Goal: Transaction & Acquisition: Purchase product/service

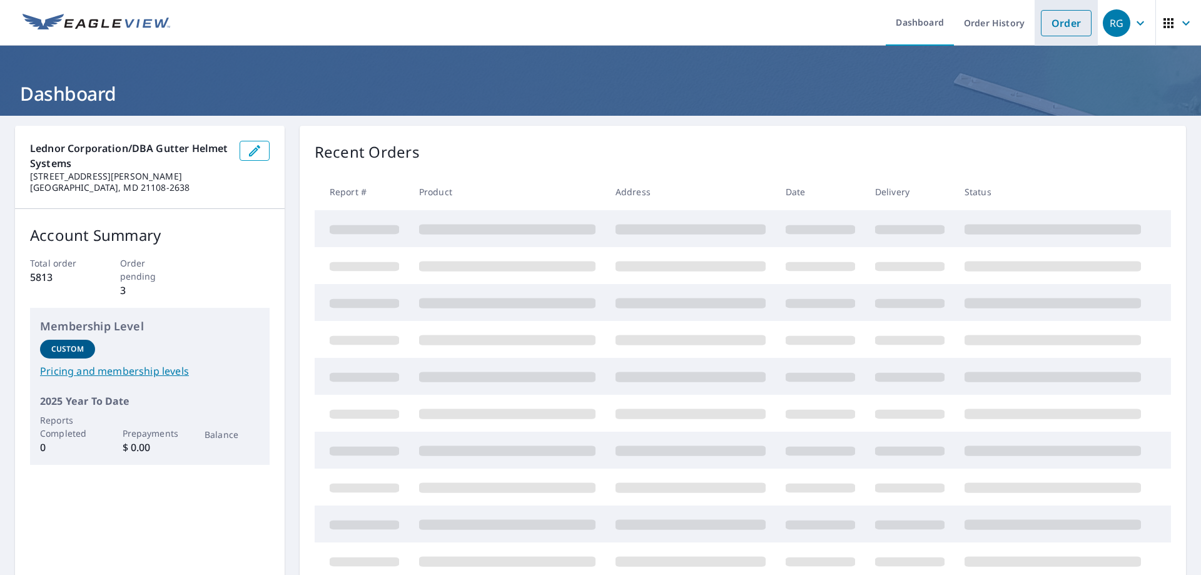
click at [1056, 21] on link "Order" at bounding box center [1066, 23] width 51 height 26
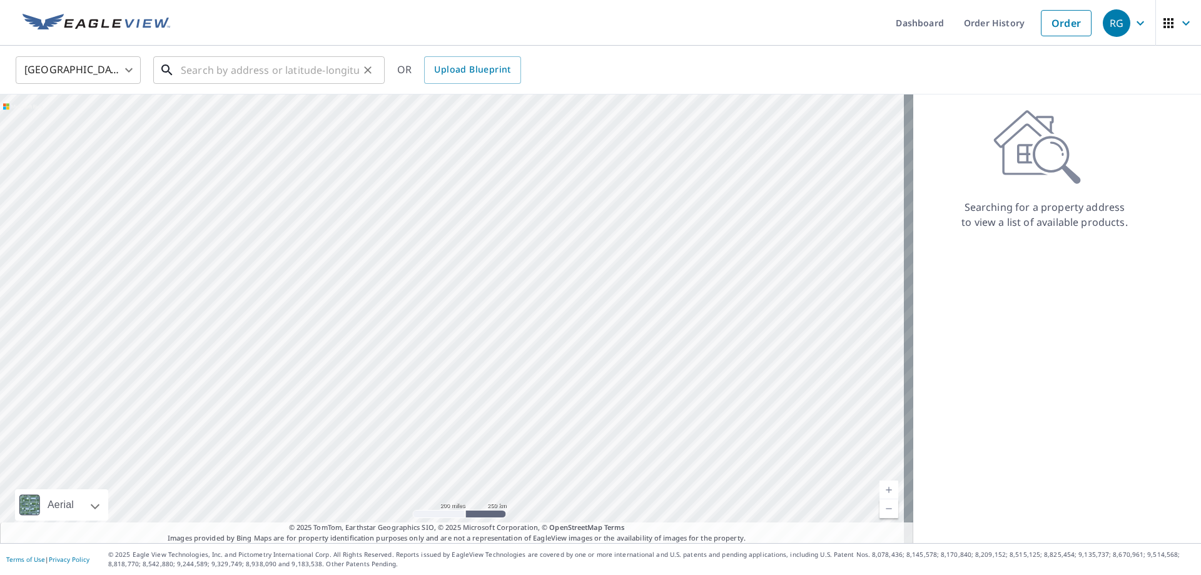
click at [296, 73] on input "text" at bounding box center [270, 70] width 178 height 35
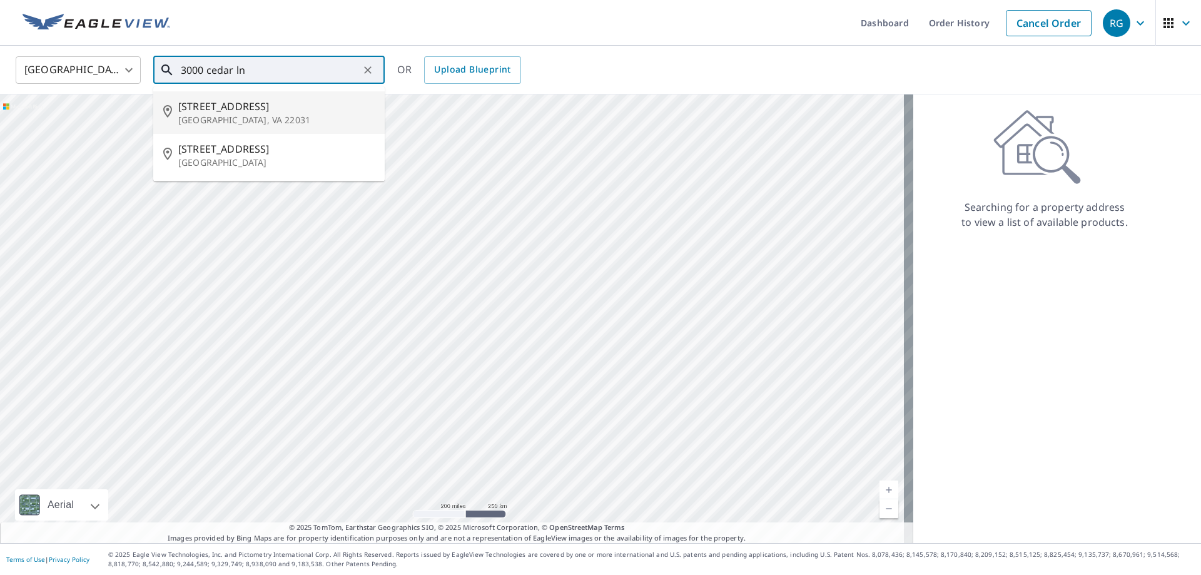
click at [187, 126] on p "[GEOGRAPHIC_DATA], VA 22031" at bounding box center [276, 120] width 196 height 13
type input "[STREET_ADDRESS]"
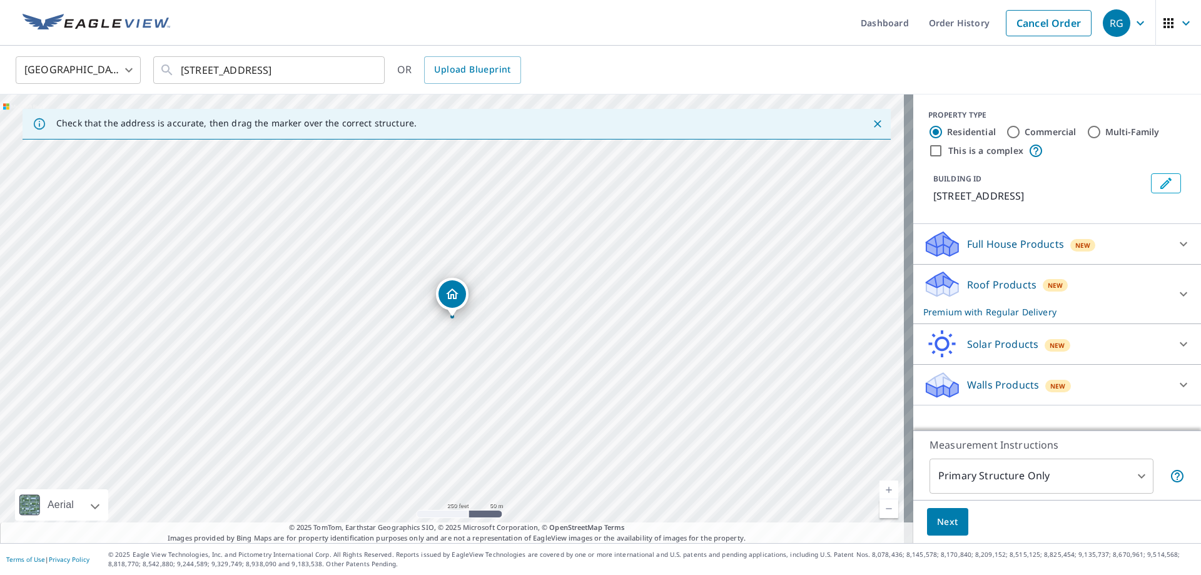
click at [989, 292] on p "Roof Products" at bounding box center [1001, 284] width 69 height 15
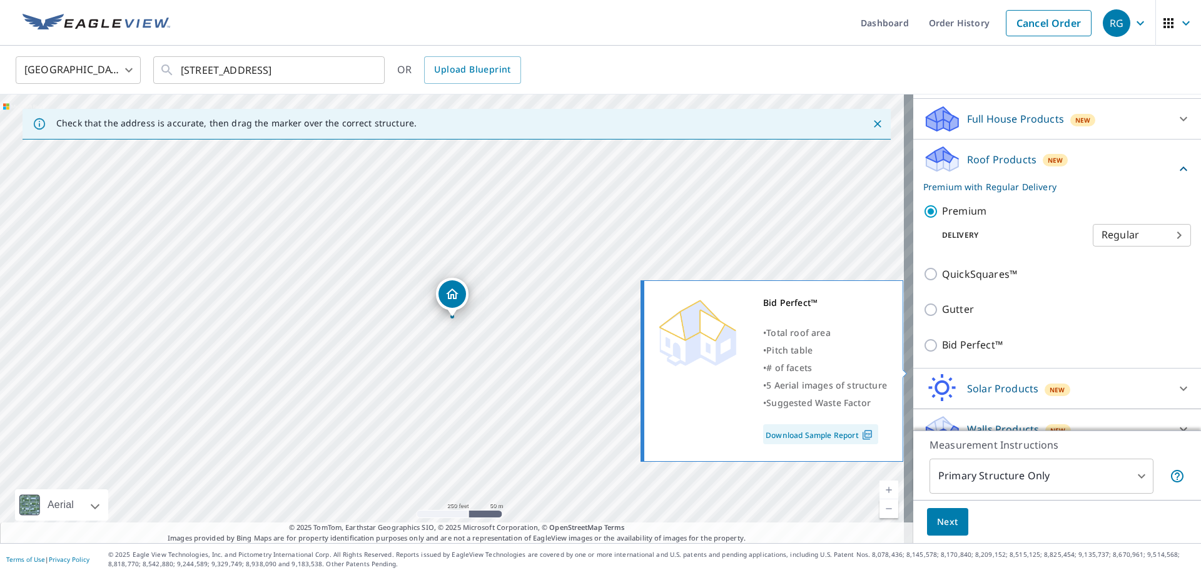
click at [980, 353] on p "Bid Perfect™" at bounding box center [972, 345] width 61 height 16
click at [942, 353] on input "Bid Perfect™" at bounding box center [932, 345] width 19 height 15
checkbox input "true"
type input "1"
checkbox input "false"
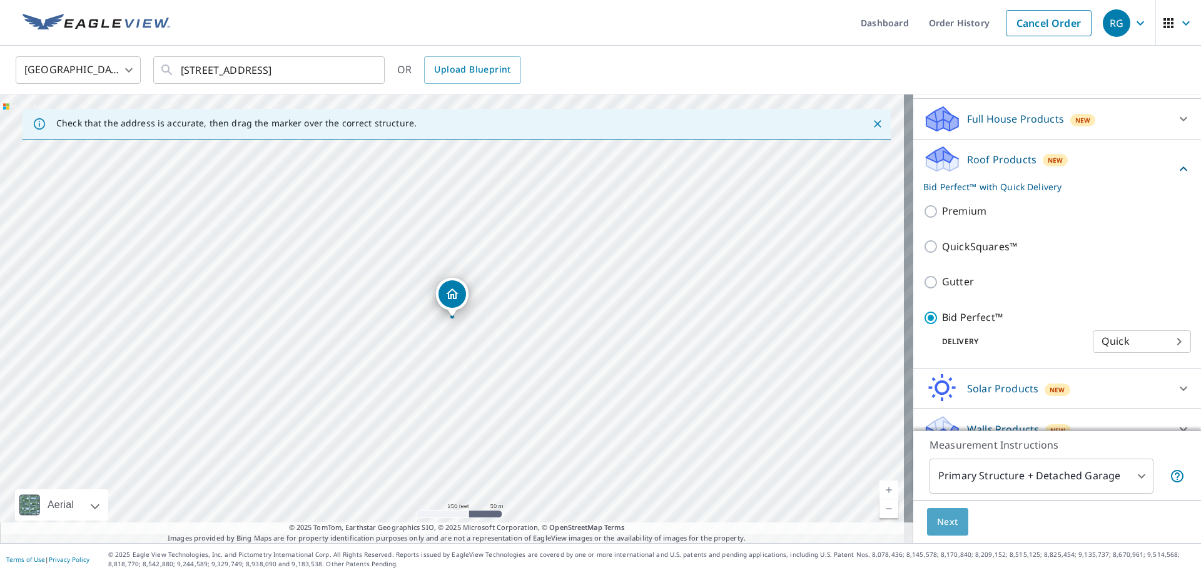
click at [956, 508] on button "Next" at bounding box center [947, 522] width 41 height 28
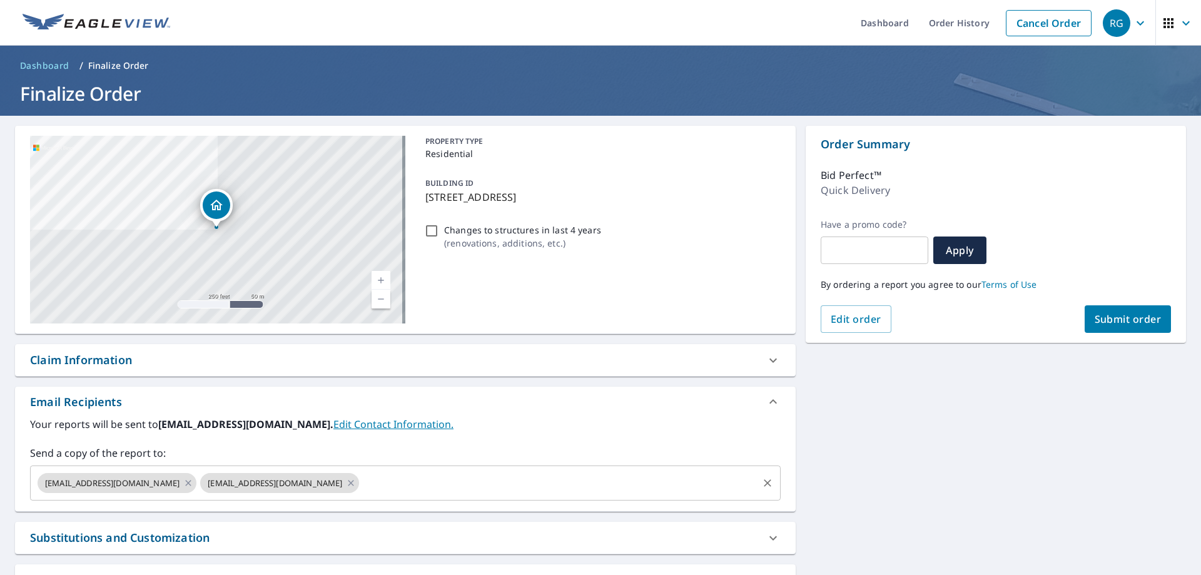
click at [368, 481] on input "text" at bounding box center [558, 483] width 395 height 24
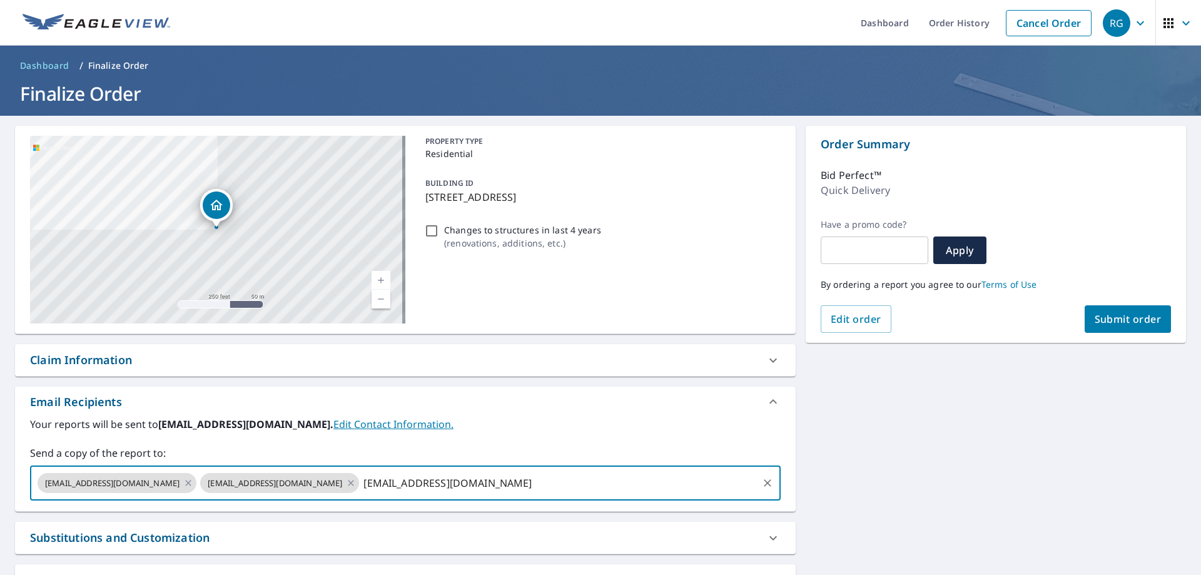
type input "[EMAIL_ADDRESS][DOMAIN_NAME]"
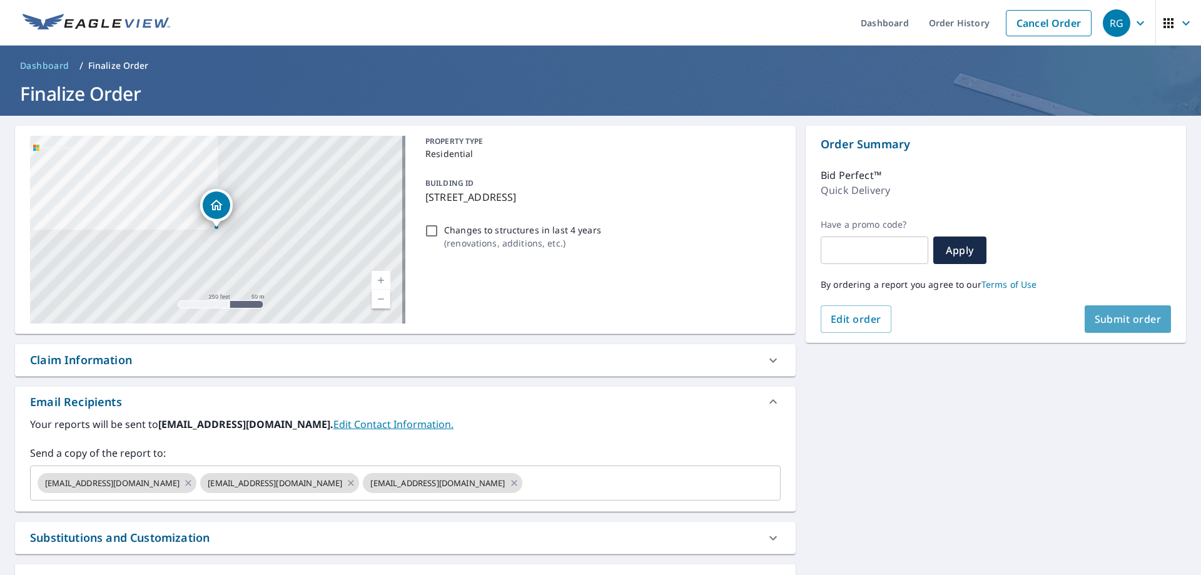
click at [1095, 321] on span "Submit order" at bounding box center [1128, 319] width 67 height 14
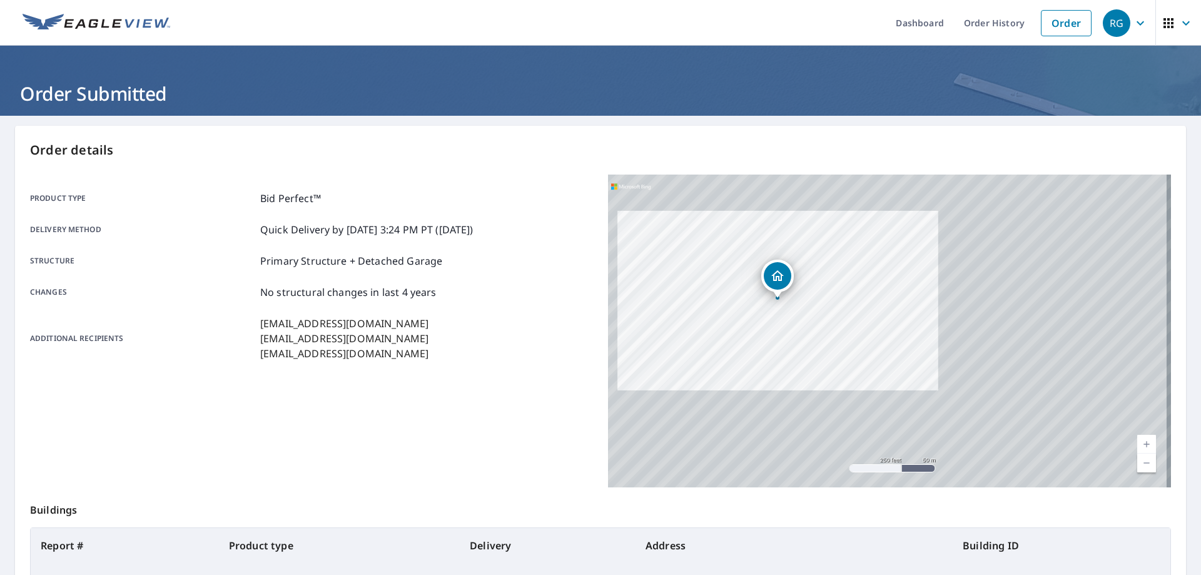
scroll to position [165, 0]
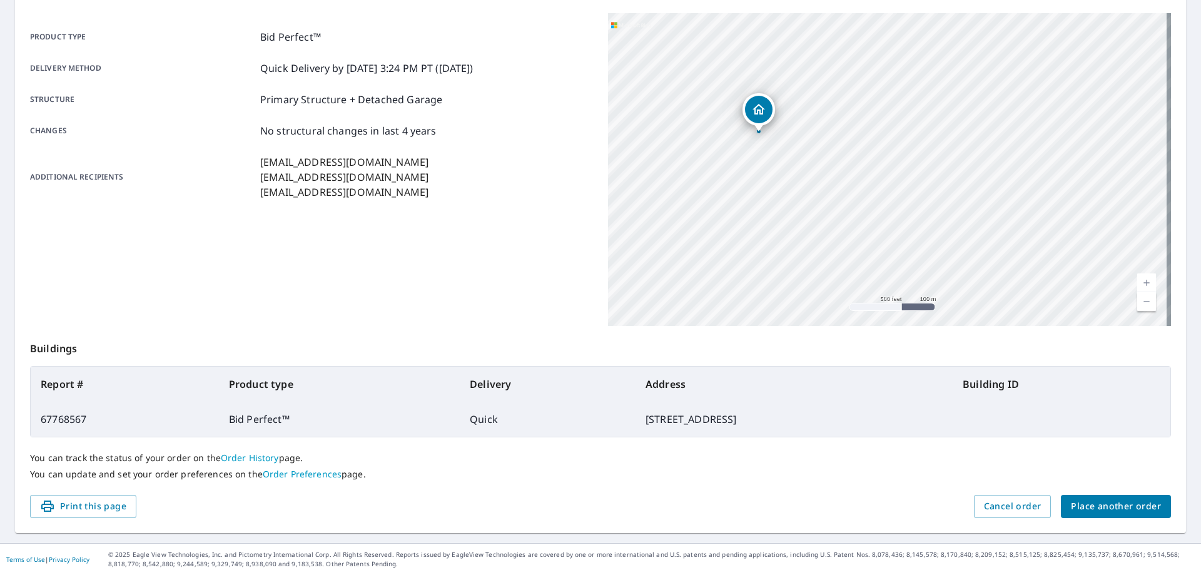
click at [1084, 495] on button "Place another order" at bounding box center [1116, 506] width 110 height 23
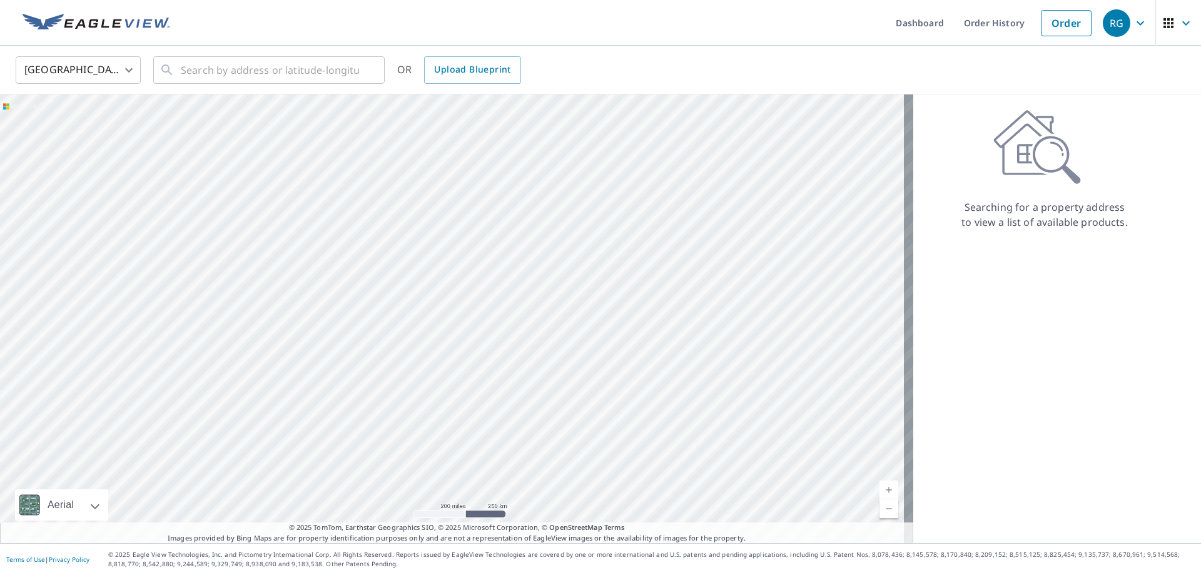
click at [220, 39] on ul "Dashboard Order History Order" at bounding box center [638, 23] width 920 height 46
click at [230, 68] on input "text" at bounding box center [270, 70] width 178 height 35
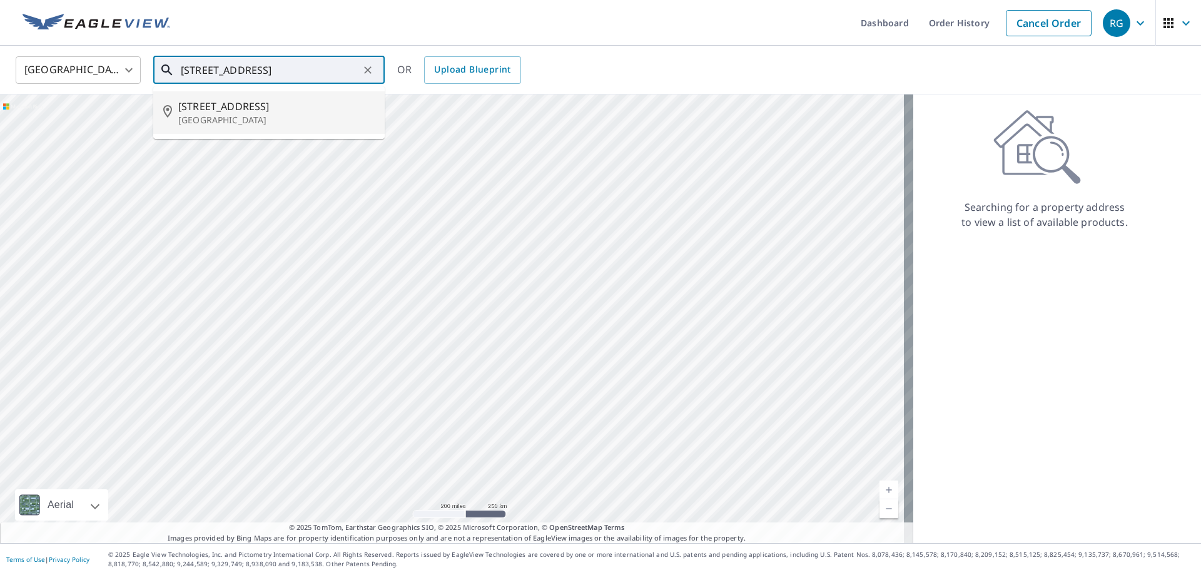
click at [256, 126] on p "[GEOGRAPHIC_DATA]" at bounding box center [276, 120] width 196 height 13
type input "[STREET_ADDRESS][PERSON_NAME]"
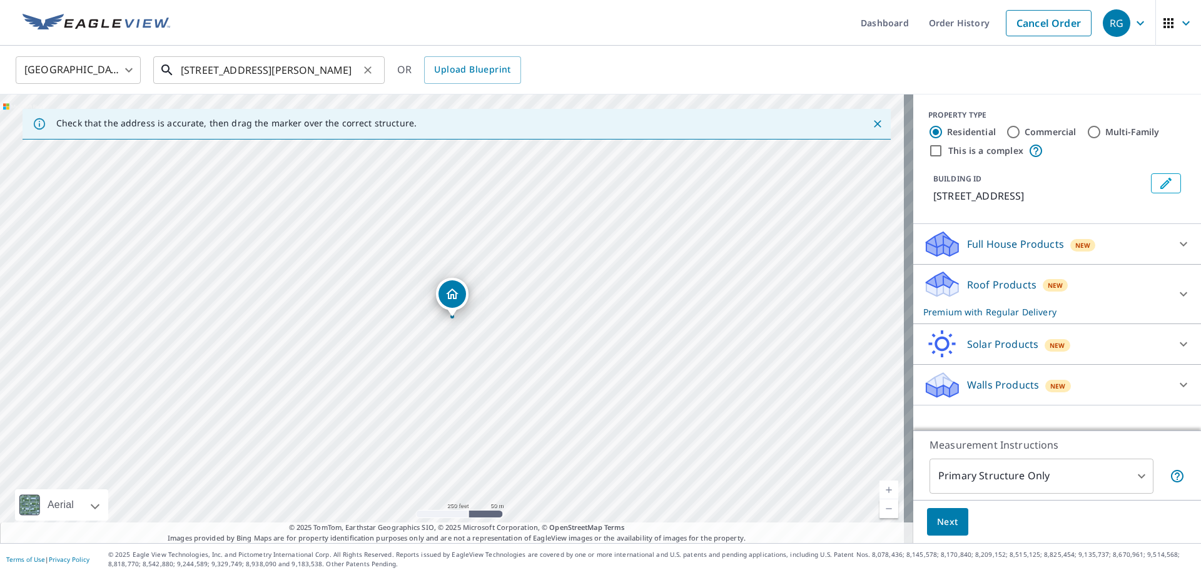
click at [308, 67] on input "[STREET_ADDRESS][PERSON_NAME]" at bounding box center [270, 70] width 178 height 35
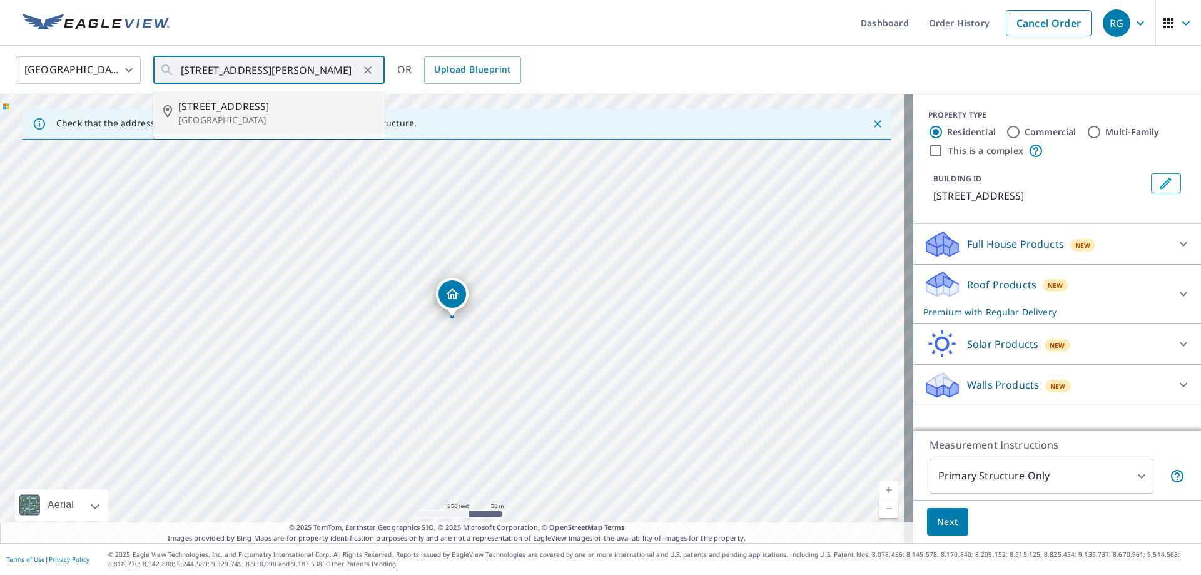
click at [1105, 313] on div "Roof Products New Premium with Regular Delivery" at bounding box center [1045, 294] width 245 height 49
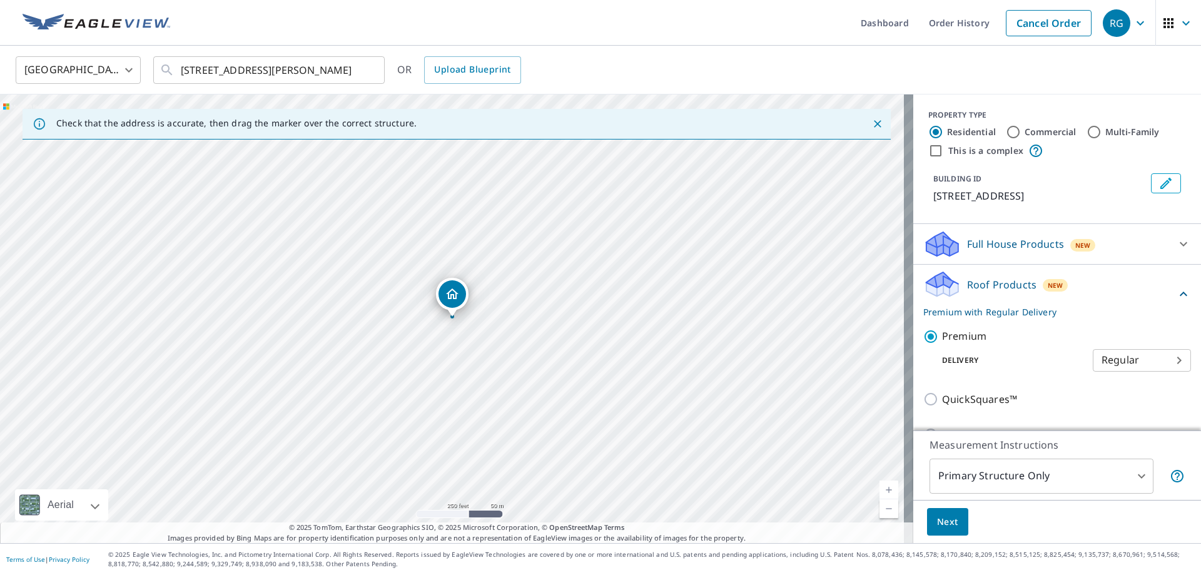
scroll to position [125, 0]
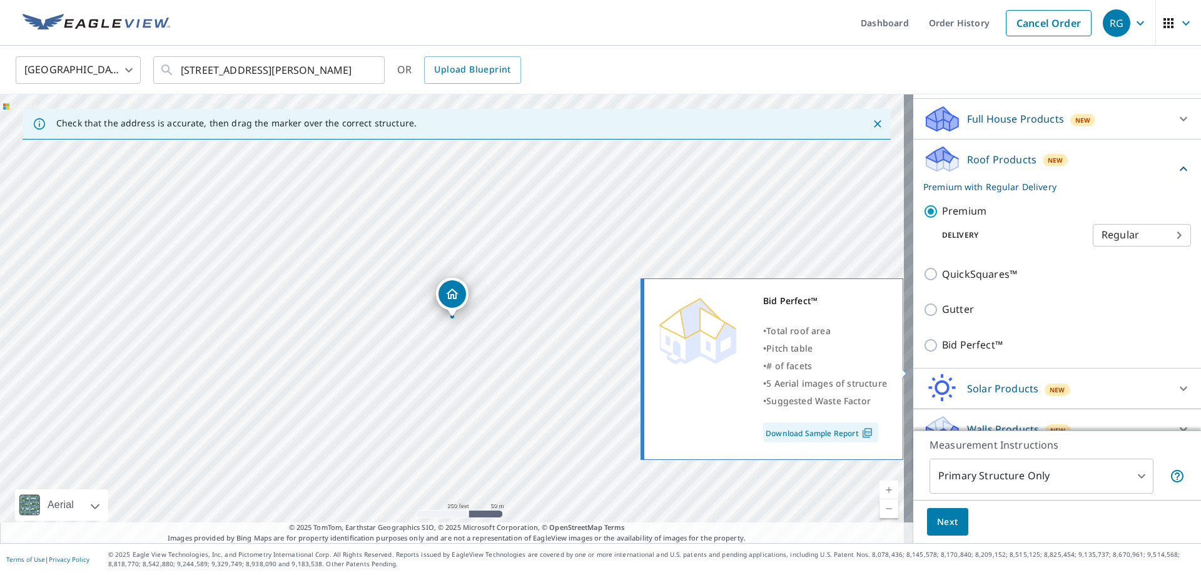
click at [996, 353] on p "Bid Perfect™" at bounding box center [972, 345] width 61 height 16
click at [942, 353] on input "Bid Perfect™" at bounding box center [932, 345] width 19 height 15
checkbox input "true"
type input "1"
checkbox input "false"
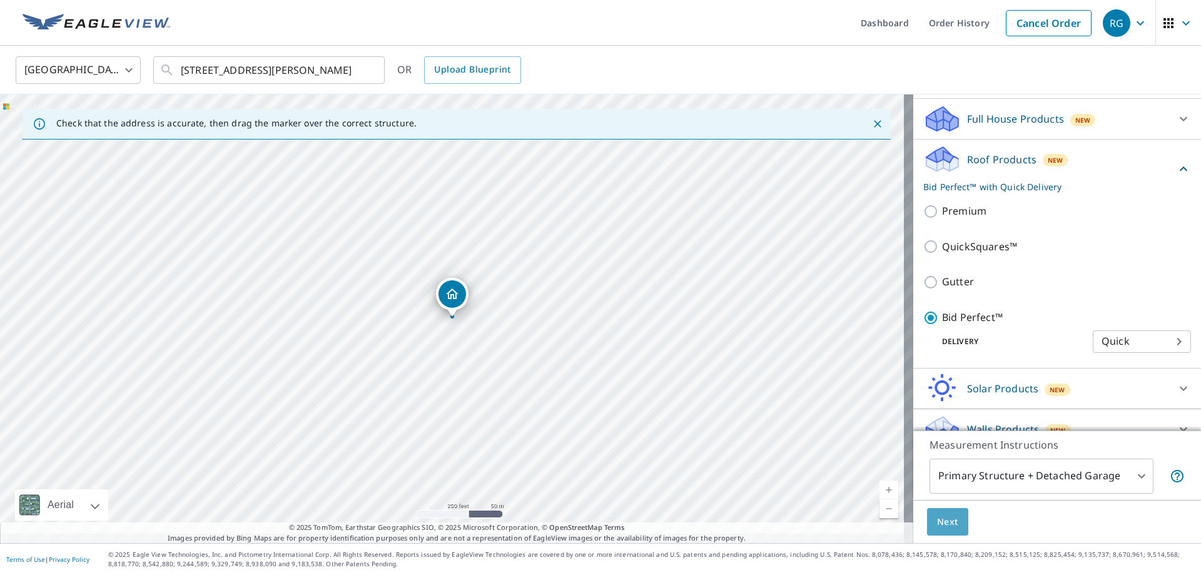
click at [940, 514] on span "Next" at bounding box center [947, 522] width 21 height 16
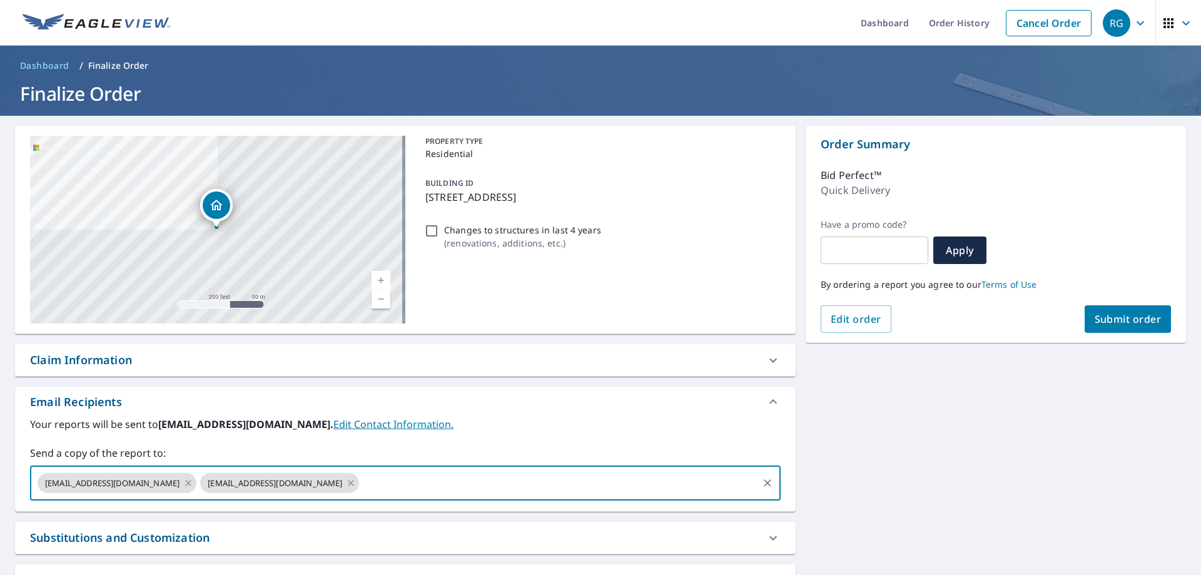
click at [522, 484] on input "text" at bounding box center [558, 483] width 395 height 24
click at [549, 484] on input "[EMAIL_ADDRESS][DOMAIN_NAME]" at bounding box center [558, 483] width 395 height 24
type input "[EMAIL_ADDRESS][DOMAIN_NAME]"
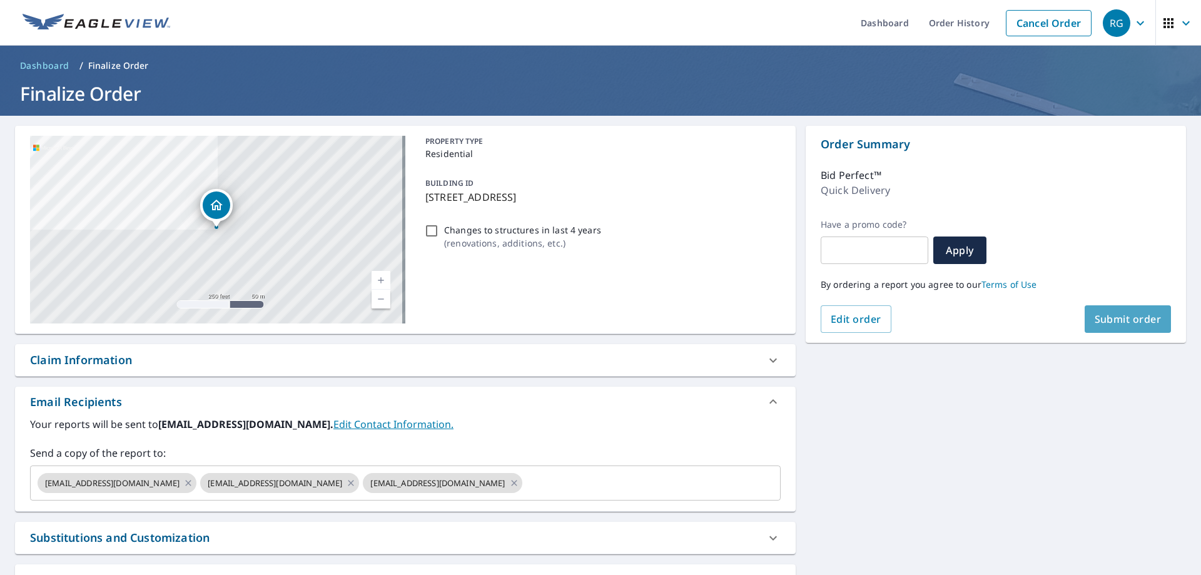
click at [1122, 312] on span "Submit order" at bounding box center [1128, 319] width 67 height 14
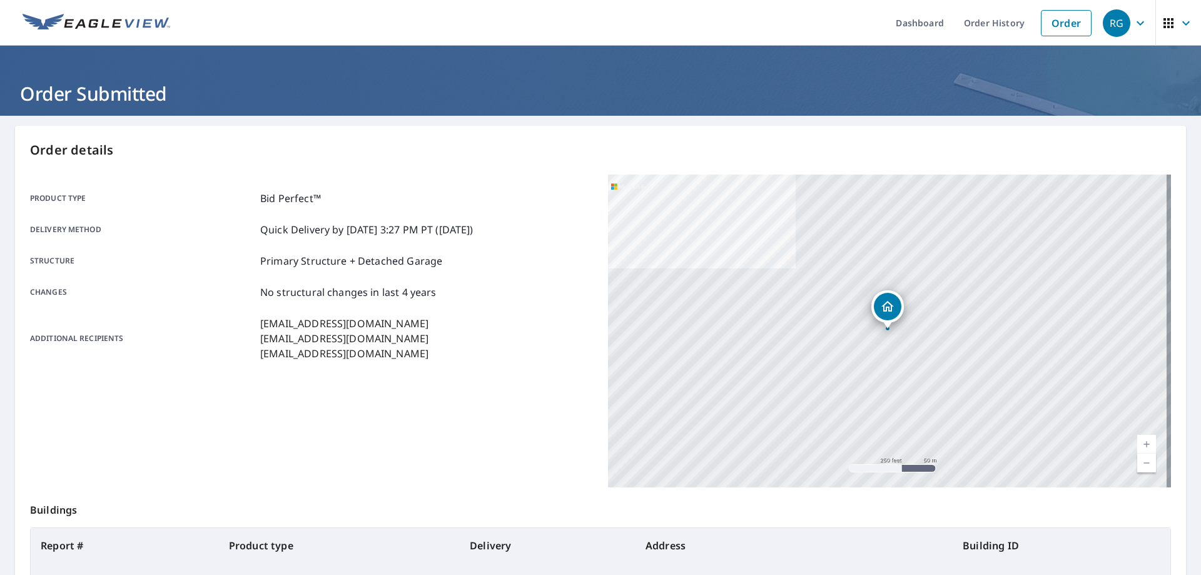
scroll to position [165, 0]
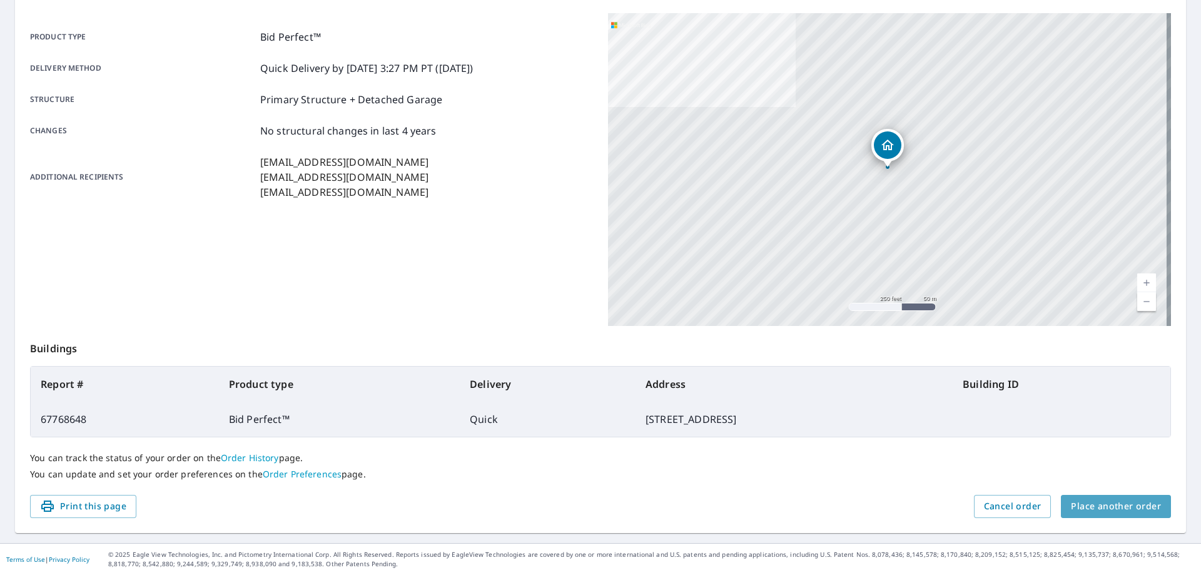
click at [1071, 505] on span "Place another order" at bounding box center [1116, 507] width 90 height 16
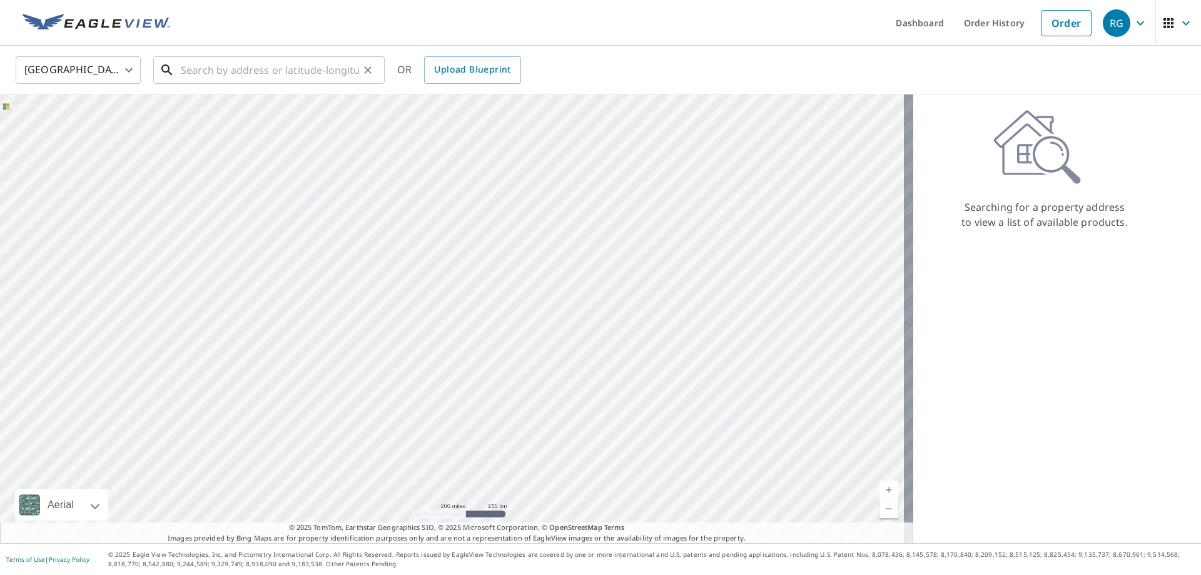
click at [272, 68] on input "text" at bounding box center [270, 70] width 178 height 35
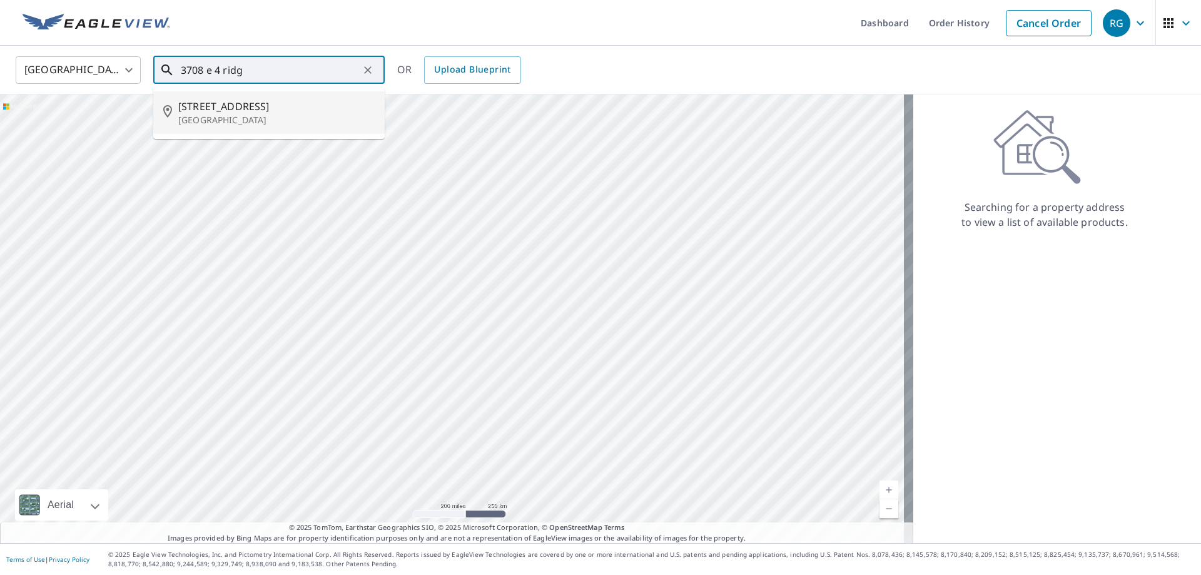
click at [308, 101] on span "[STREET_ADDRESS]" at bounding box center [276, 106] width 196 height 15
type input "[STREET_ADDRESS]"
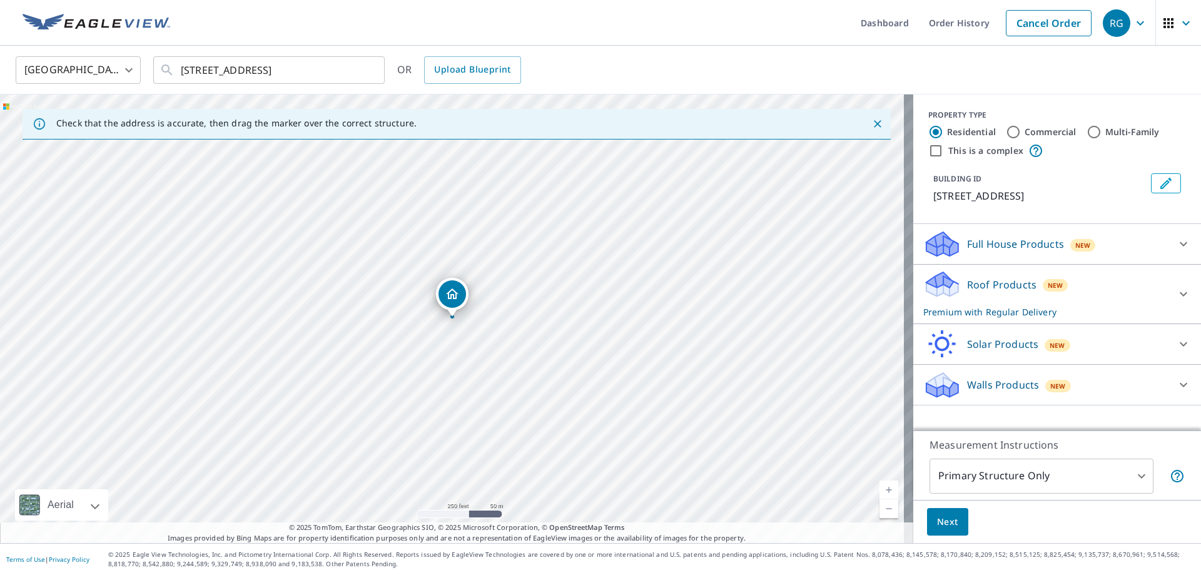
click at [1018, 290] on p "Roof Products" at bounding box center [1001, 284] width 69 height 15
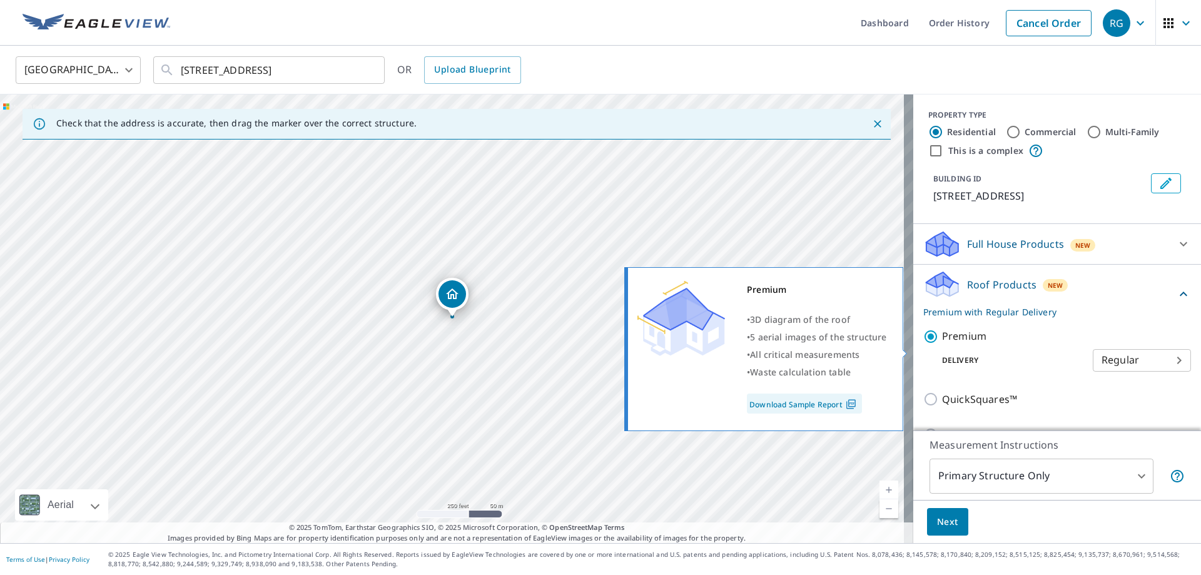
scroll to position [188, 0]
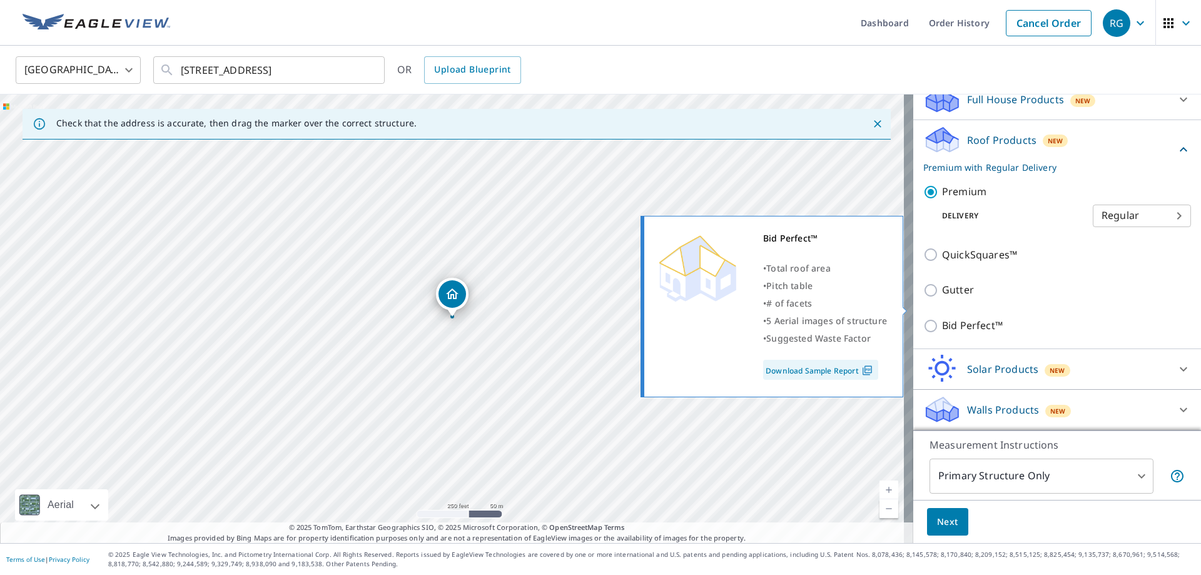
click at [971, 318] on p "Bid Perfect™" at bounding box center [972, 326] width 61 height 16
click at [942, 318] on input "Bid Perfect™" at bounding box center [932, 325] width 19 height 15
checkbox input "true"
type input "1"
checkbox input "false"
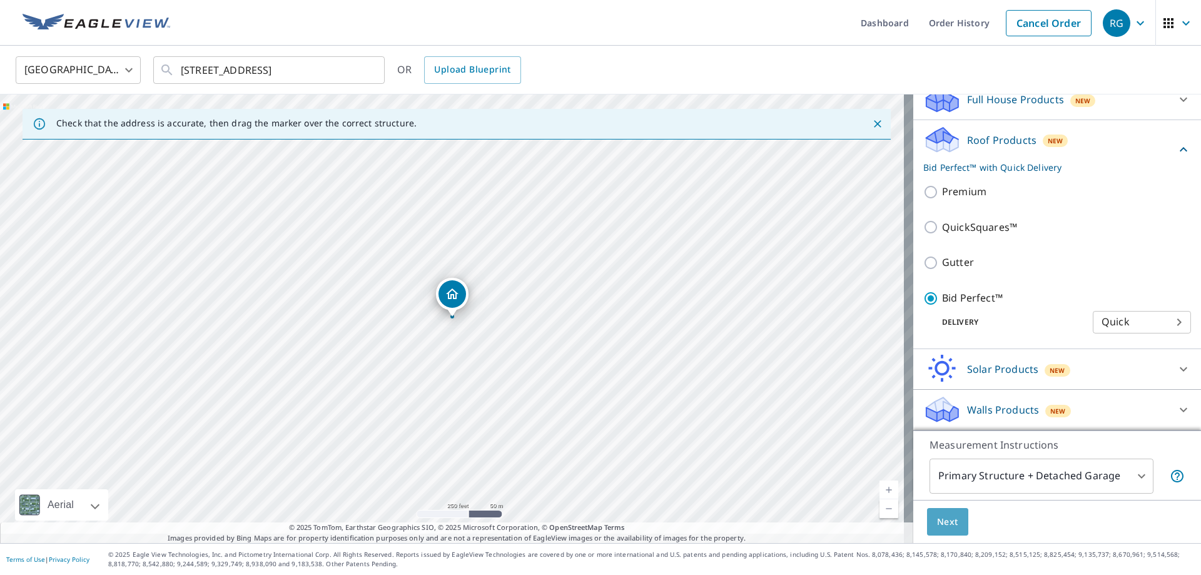
click at [949, 514] on span "Next" at bounding box center [947, 522] width 21 height 16
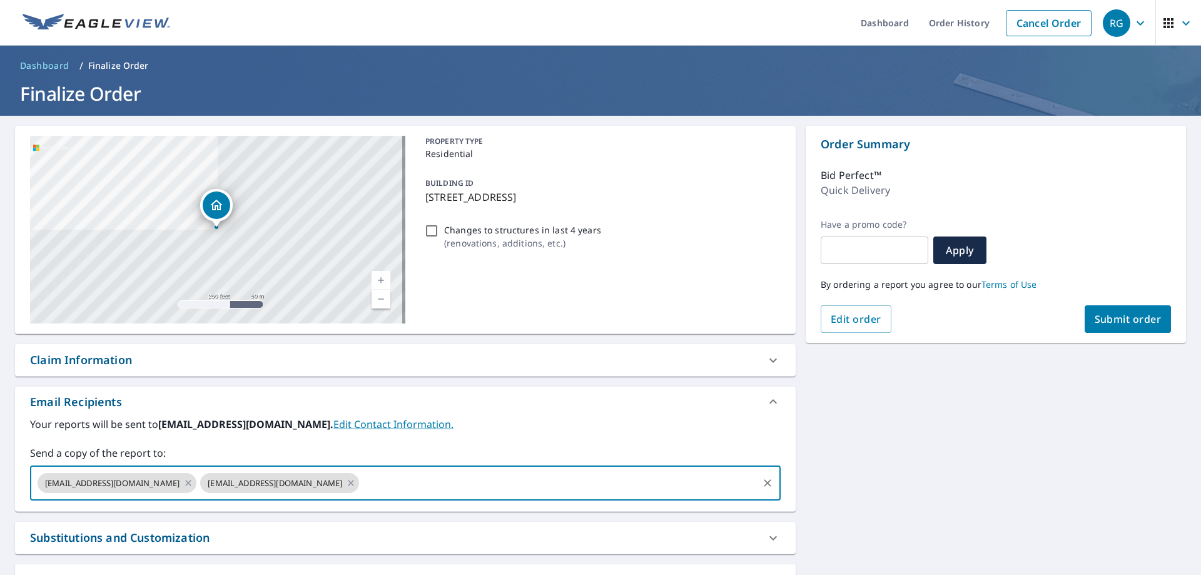
click at [447, 483] on input "text" at bounding box center [558, 483] width 395 height 24
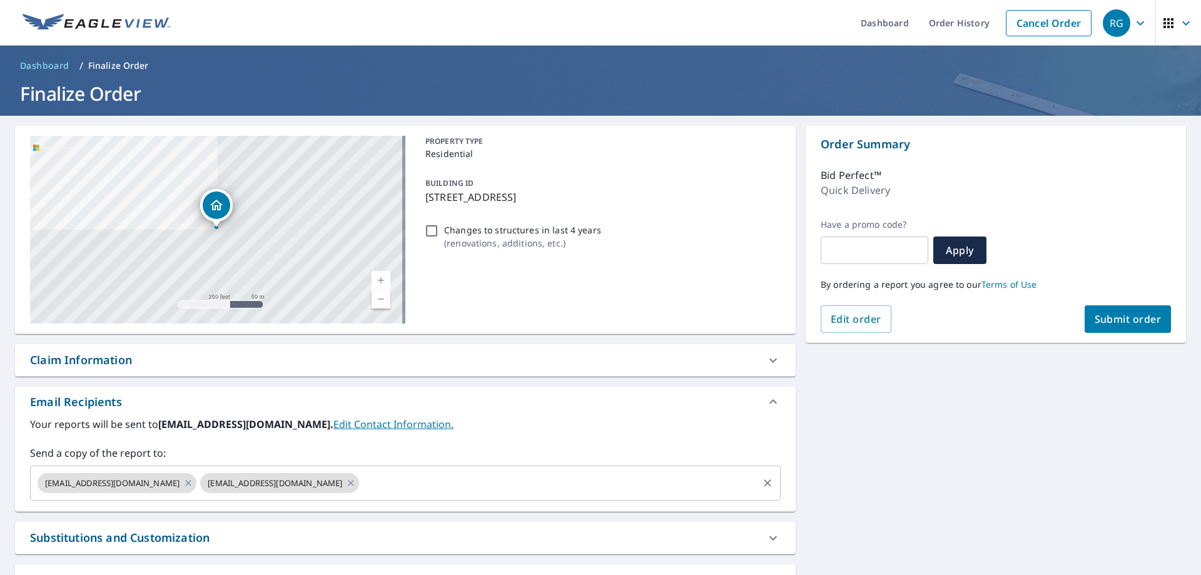
click at [544, 500] on div "[EMAIL_ADDRESS][DOMAIN_NAME] [EMAIL_ADDRESS][DOMAIN_NAME] ​" at bounding box center [405, 482] width 751 height 35
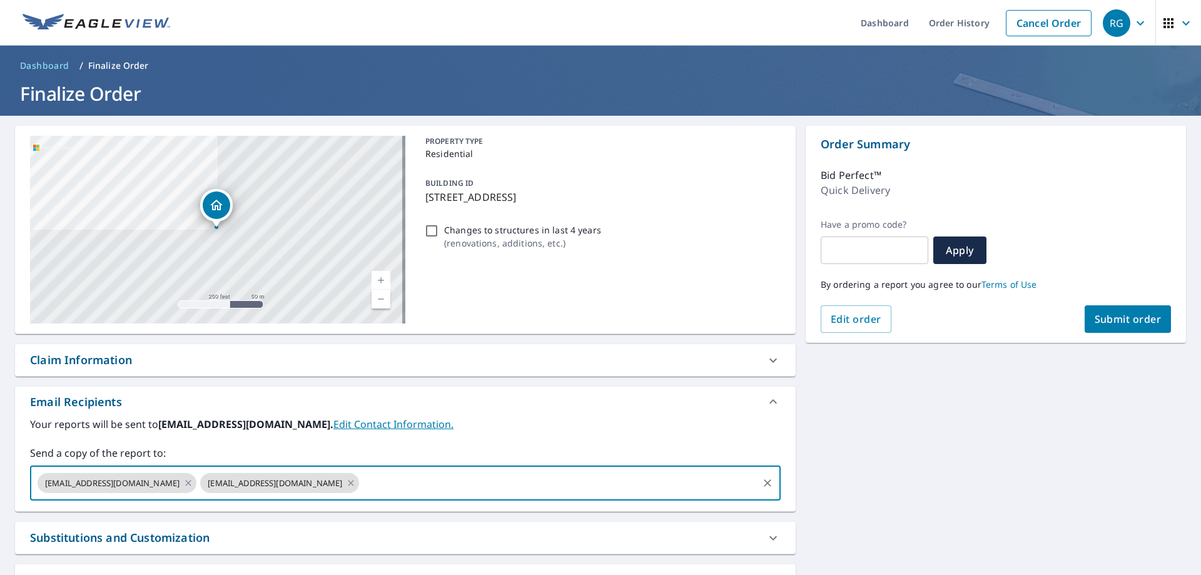
paste input "[EMAIL_ADDRESS][DOMAIN_NAME]"
type input "[EMAIL_ADDRESS][DOMAIN_NAME]"
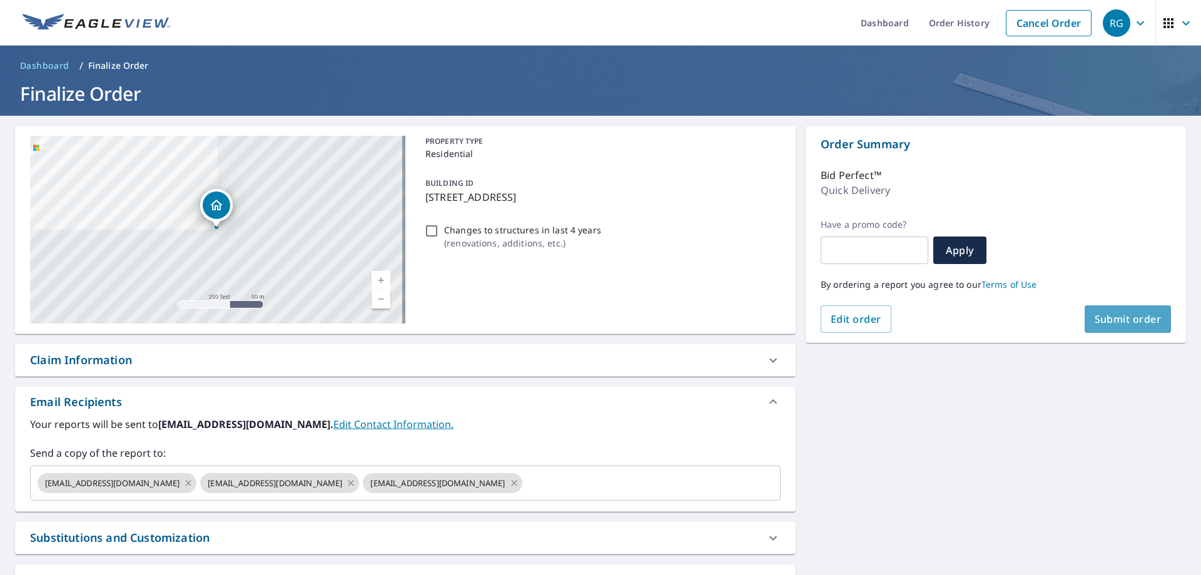
click at [1129, 323] on span "Submit order" at bounding box center [1128, 319] width 67 height 14
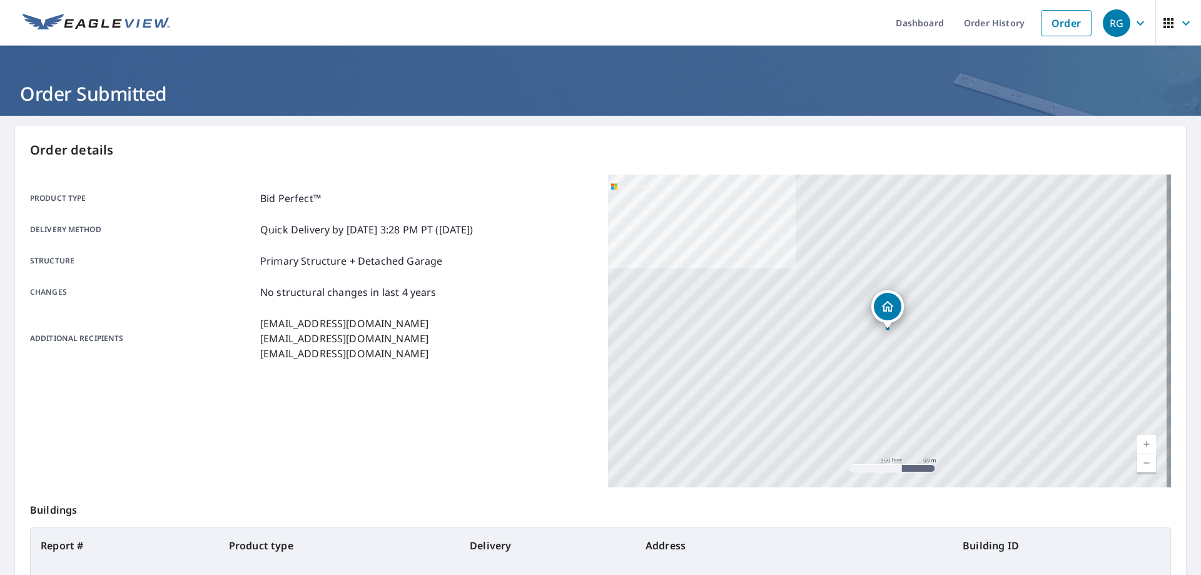
scroll to position [165, 0]
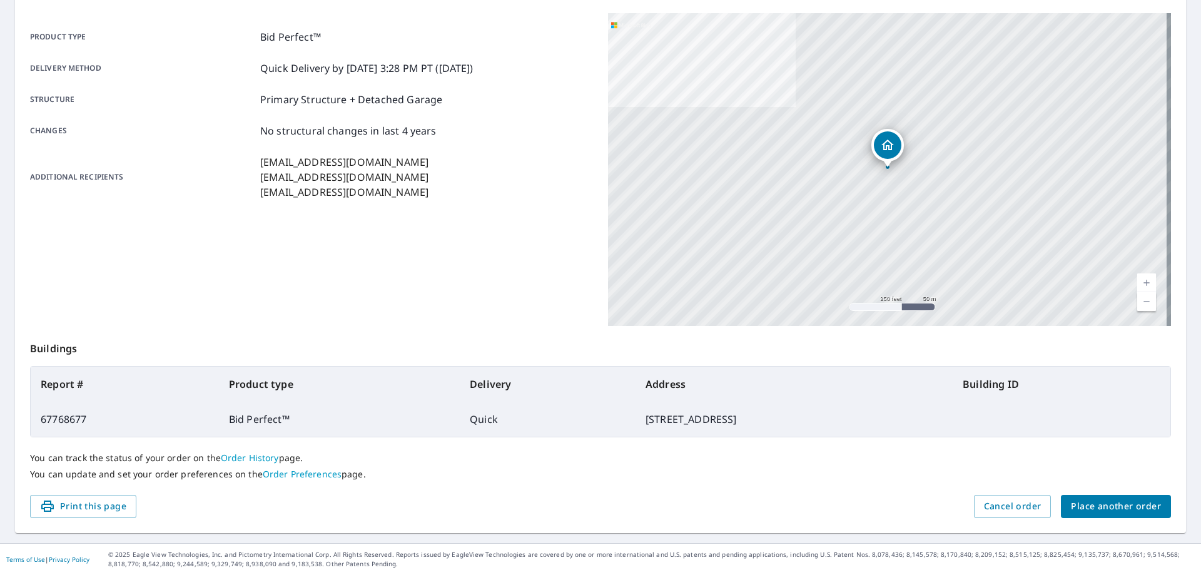
click at [1095, 499] on span "Place another order" at bounding box center [1116, 507] width 90 height 16
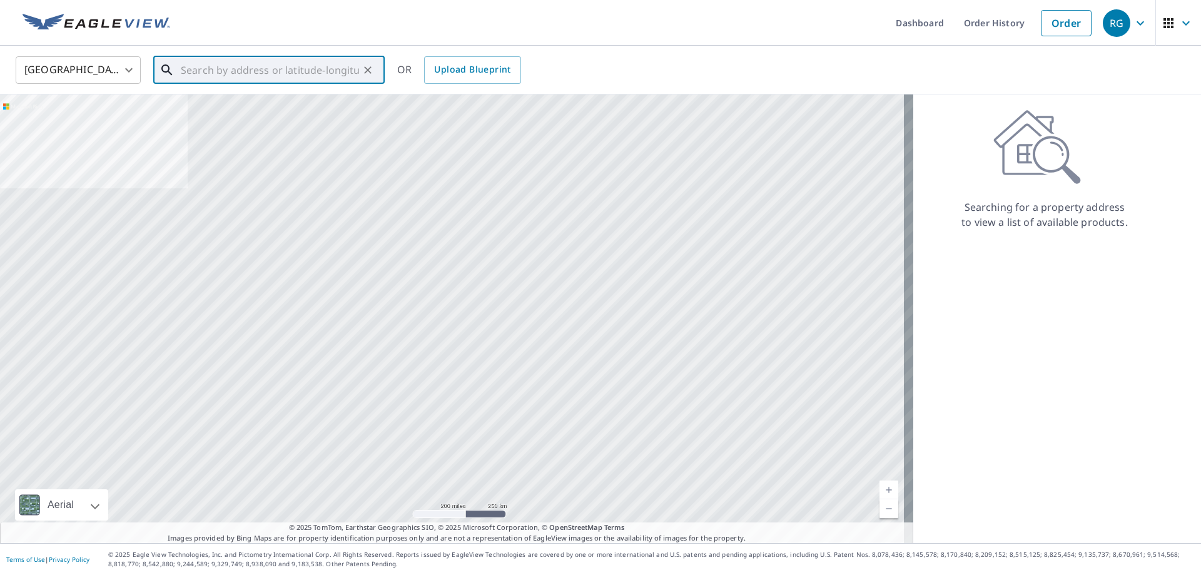
paste input "[STREET_ADDRESS]"
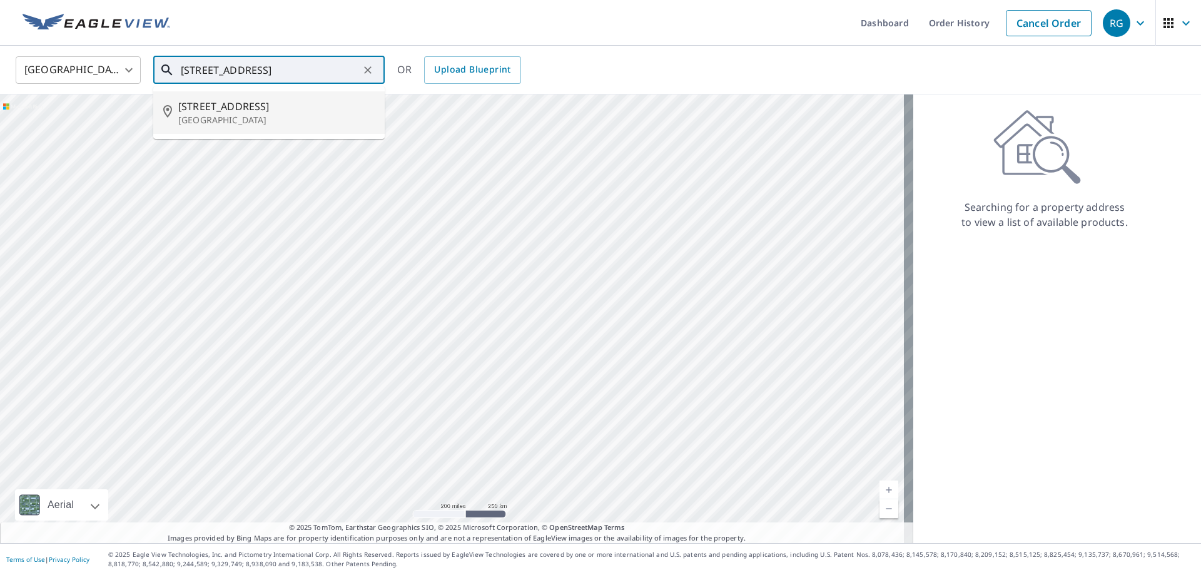
click at [323, 123] on p "[GEOGRAPHIC_DATA]" at bounding box center [276, 120] width 196 height 13
type input "[STREET_ADDRESS]"
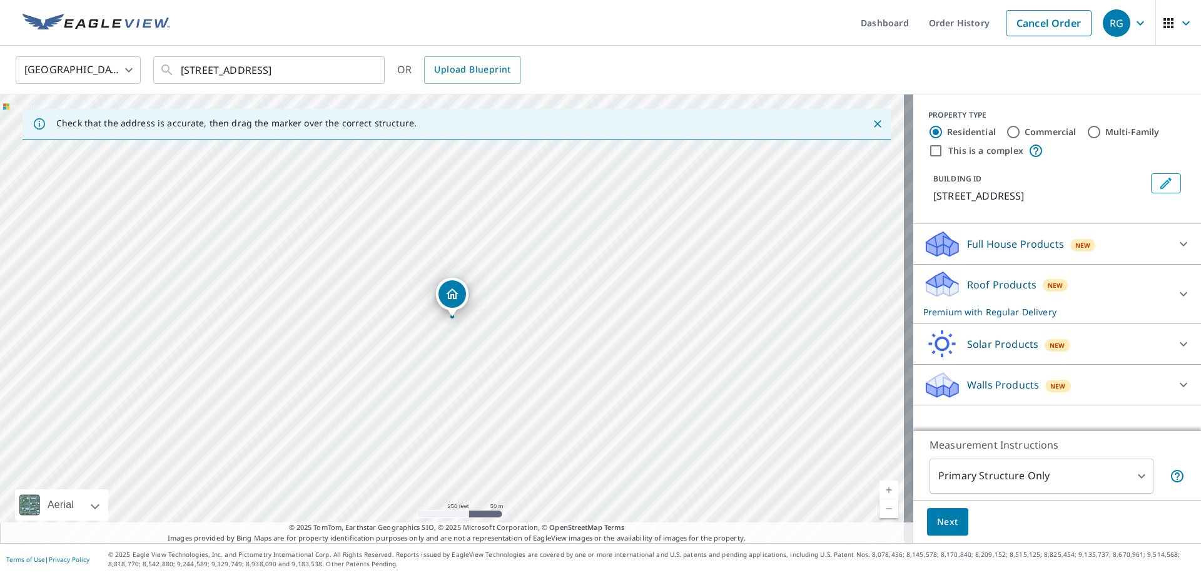
click at [1017, 292] on p "Roof Products" at bounding box center [1001, 284] width 69 height 15
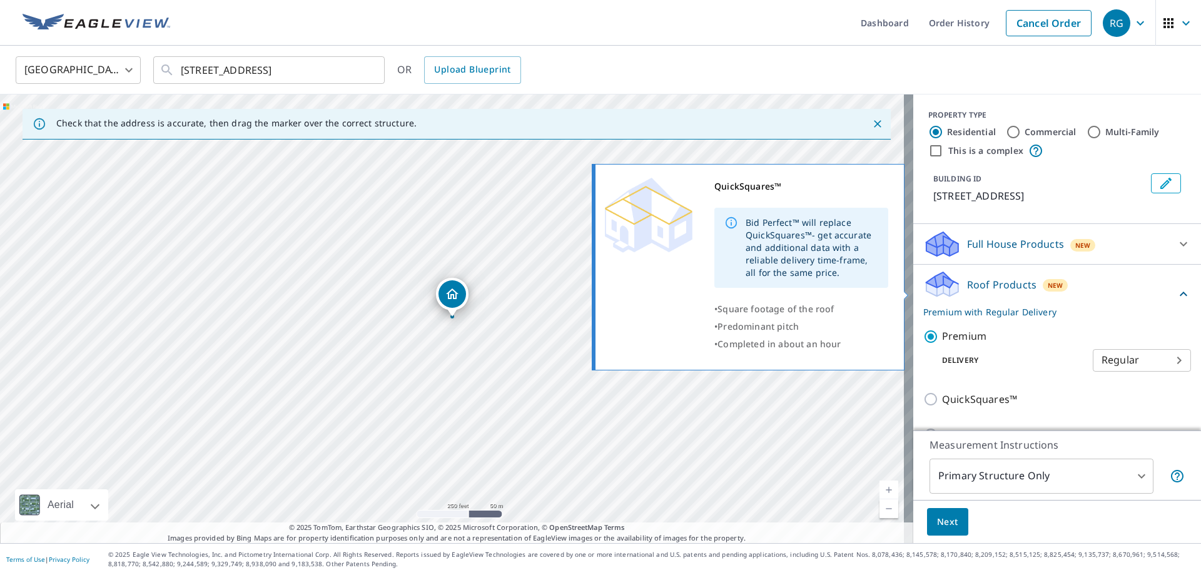
scroll to position [125, 0]
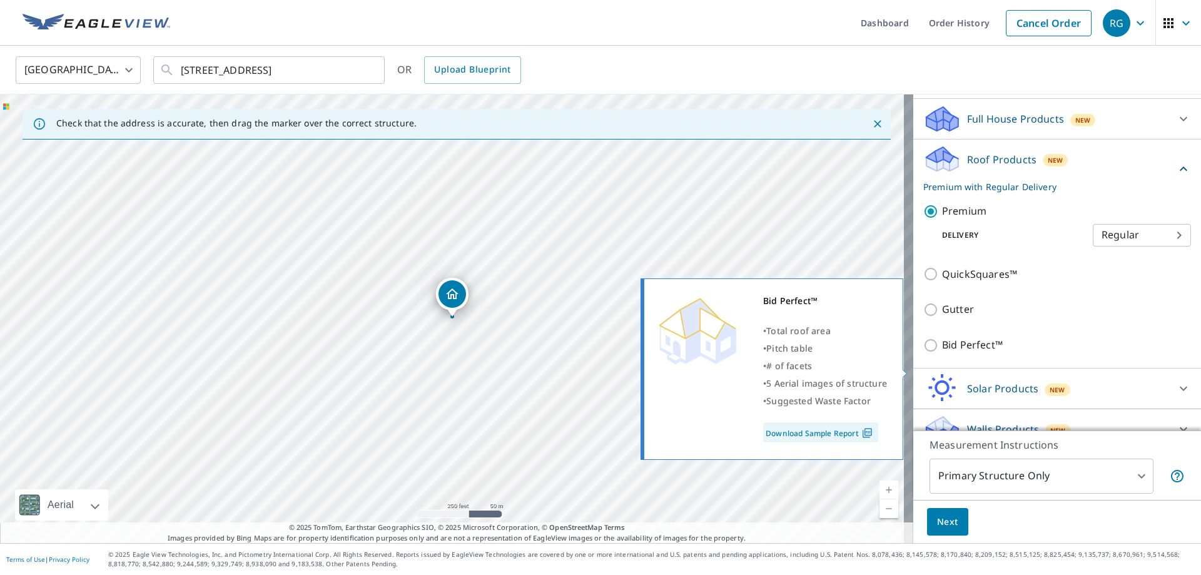
click at [1003, 353] on p "Bid Perfect™" at bounding box center [972, 345] width 61 height 16
click at [942, 353] on input "Bid Perfect™" at bounding box center [932, 345] width 19 height 15
checkbox input "true"
type input "1"
checkbox input "false"
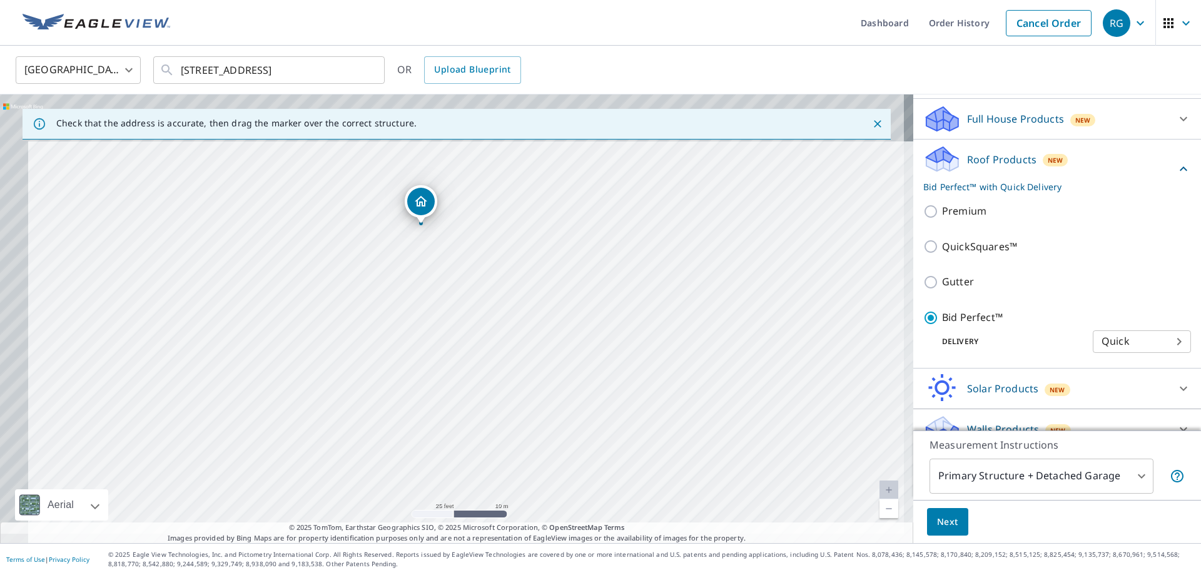
drag, startPoint x: 403, startPoint y: 288, endPoint x: 514, endPoint y: 471, distance: 214.5
click at [514, 471] on div "[STREET_ADDRESS]" at bounding box center [456, 318] width 913 height 449
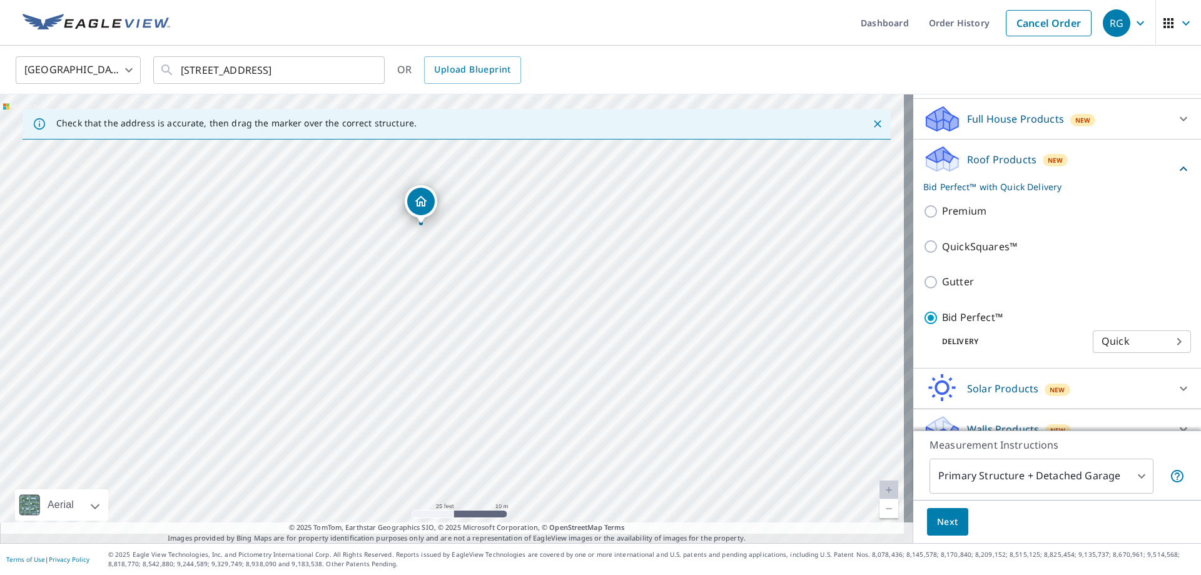
click at [937, 514] on span "Next" at bounding box center [947, 522] width 21 height 16
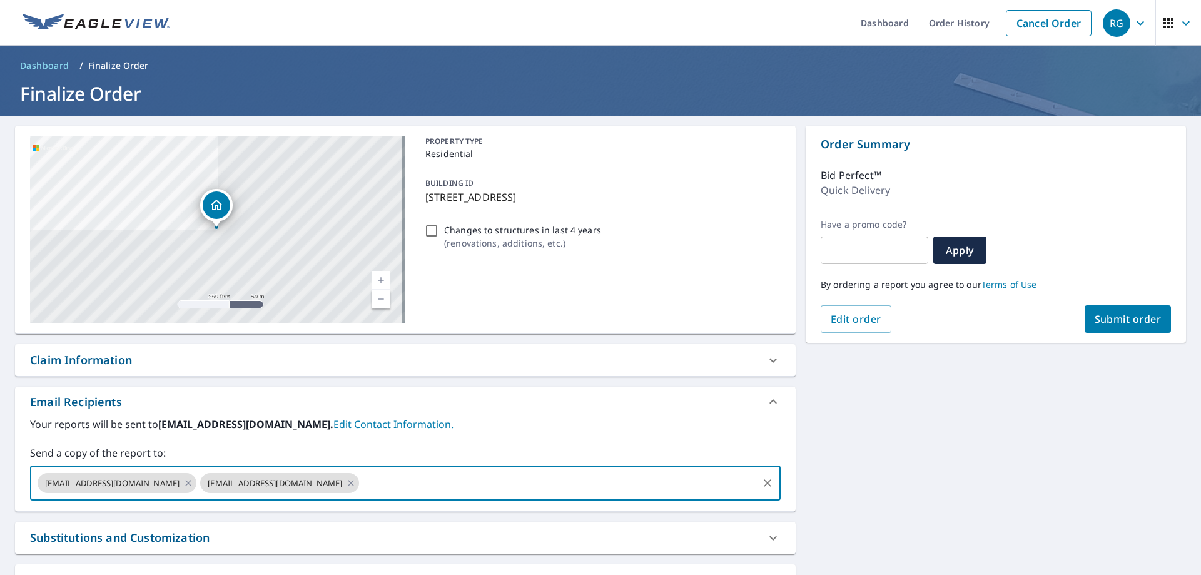
click at [567, 488] on input "text" at bounding box center [558, 483] width 395 height 24
paste input "[EMAIL_ADDRESS][DOMAIN_NAME]"
type input "[EMAIL_ADDRESS][DOMAIN_NAME]"
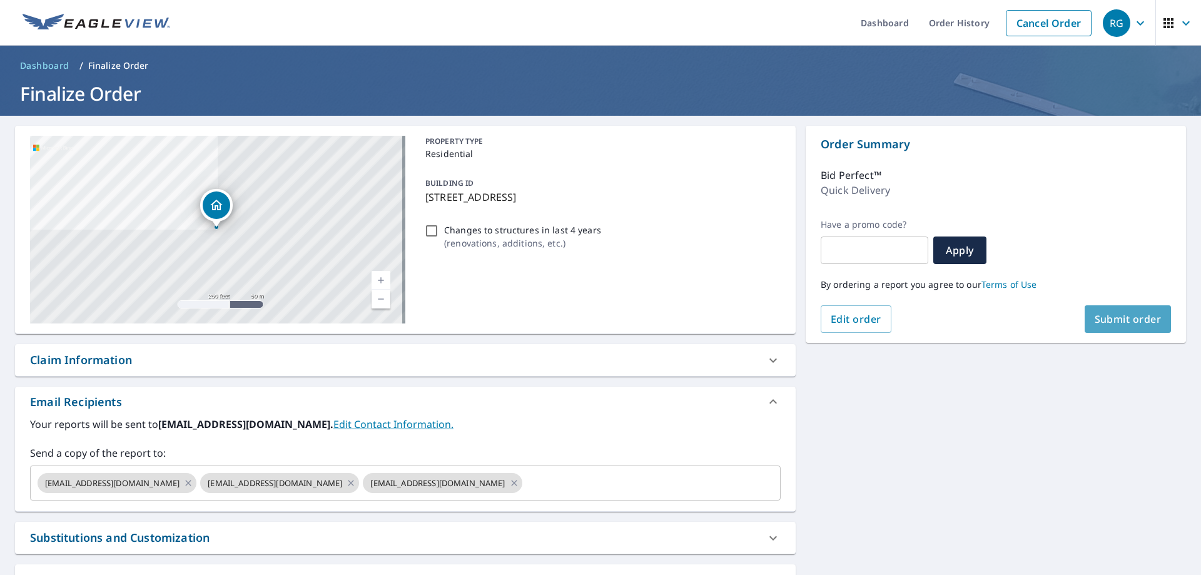
click at [1119, 332] on button "Submit order" at bounding box center [1128, 319] width 87 height 28
